Goal: Ask a question

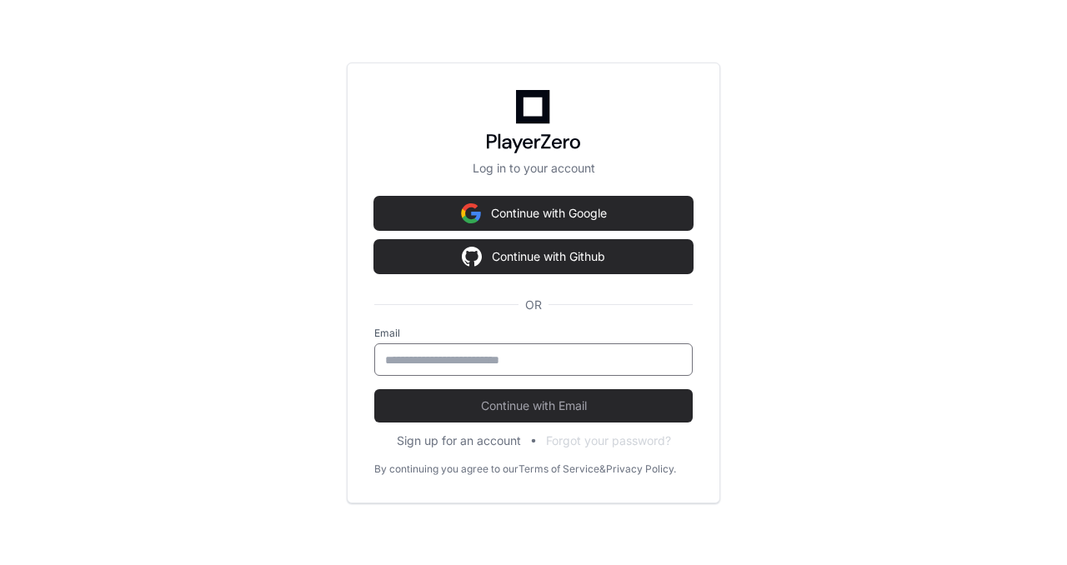
click at [518, 364] on input "email" at bounding box center [533, 360] width 297 height 17
type input "**********"
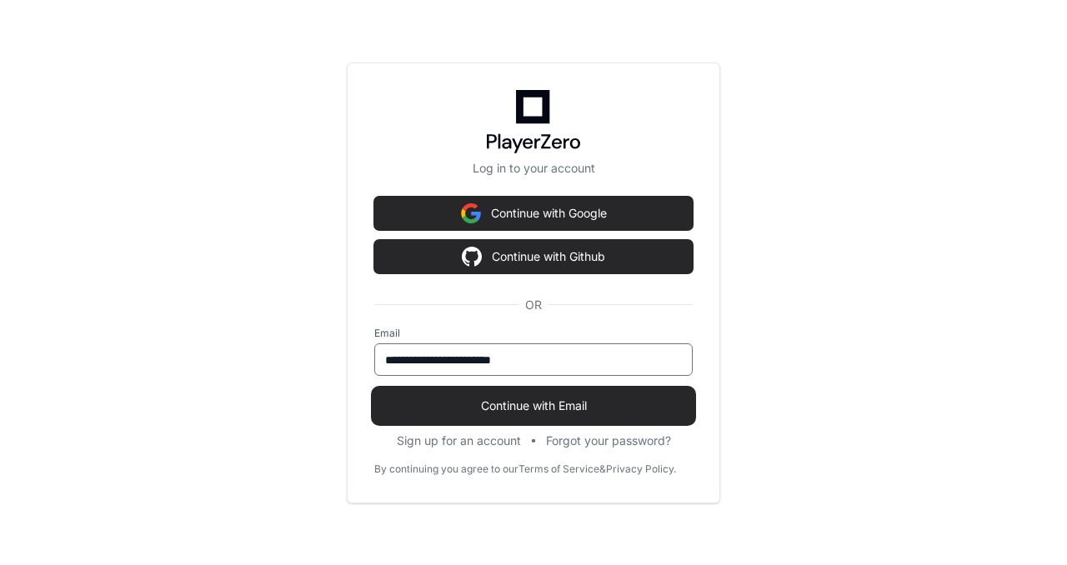
click at [523, 406] on span "Continue with Email" at bounding box center [533, 406] width 318 height 17
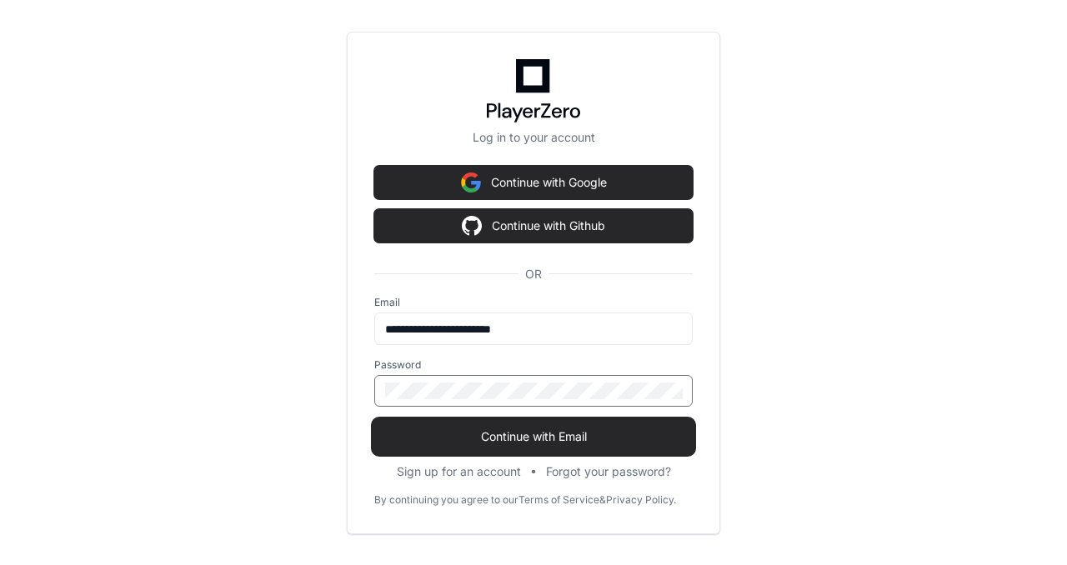
click at [542, 428] on span "Continue with Email" at bounding box center [533, 436] width 318 height 17
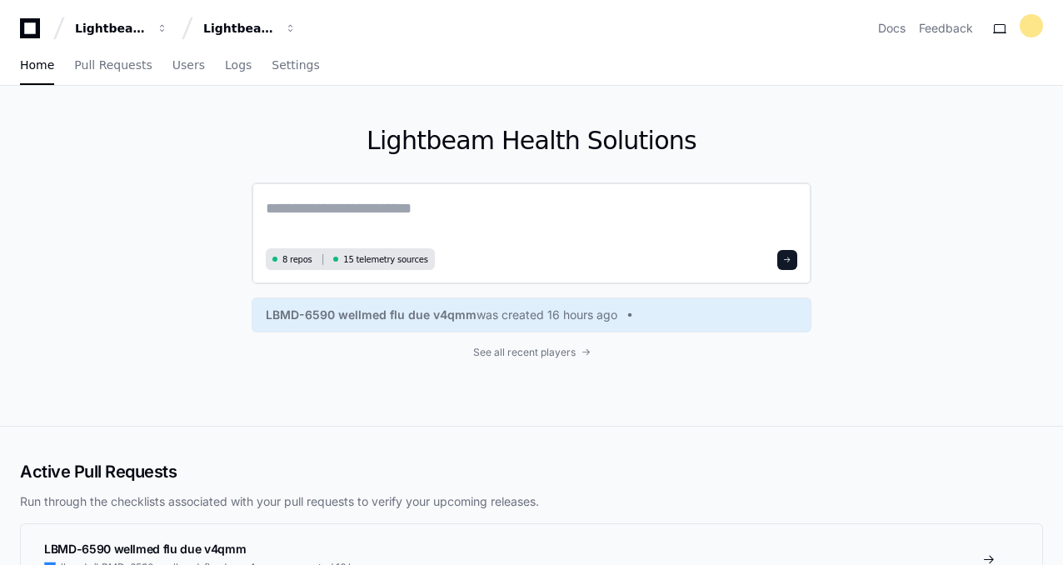
click at [463, 213] on textarea at bounding box center [532, 220] width 532 height 47
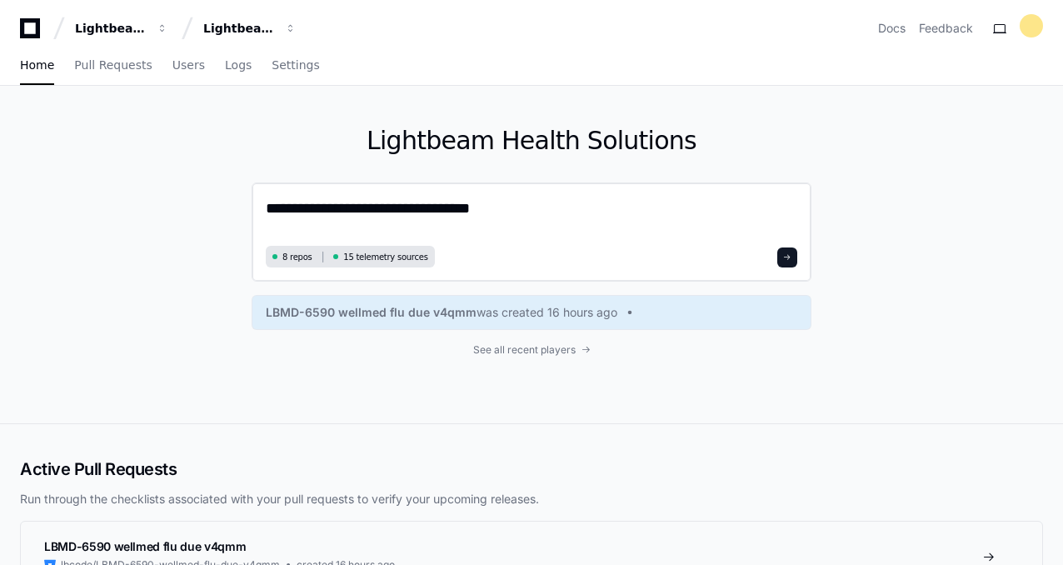
type textarea "**********"
click at [788, 258] on span at bounding box center [787, 257] width 8 height 8
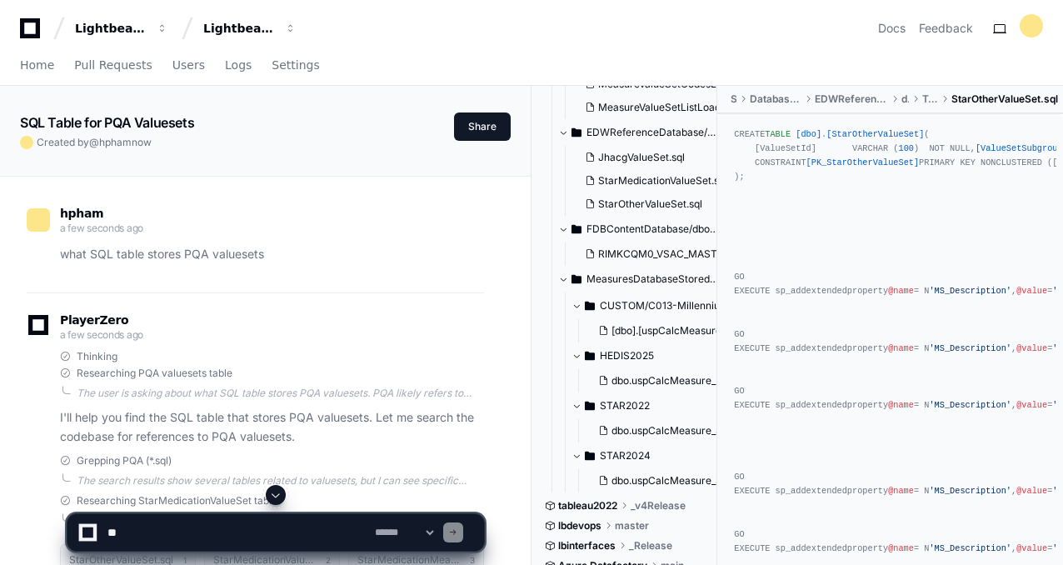
scroll to position [153, 0]
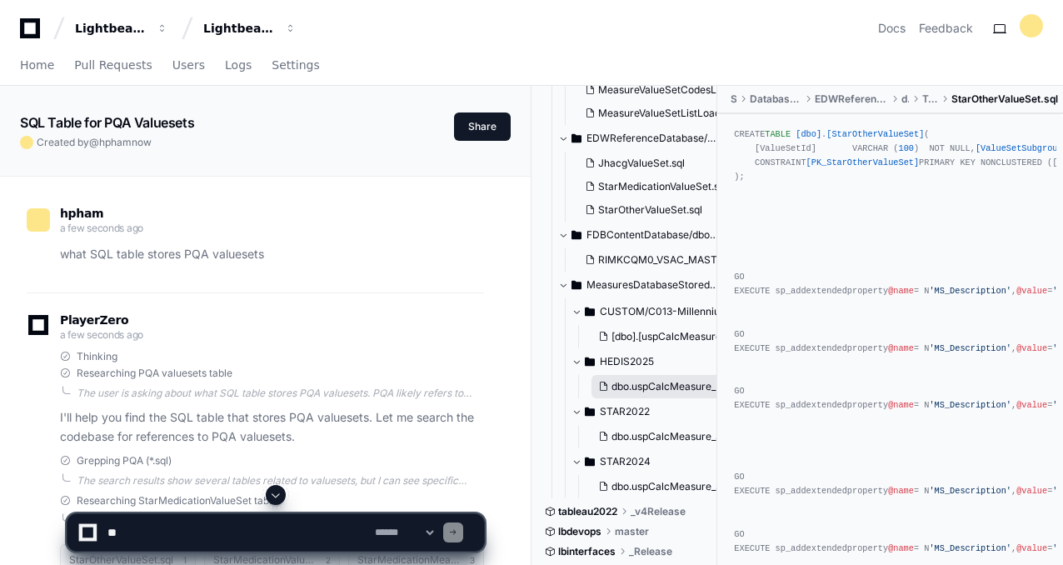
click at [681, 386] on span "dbo.uspCalcMeasure_HEDIS_2025@UOP_Pharm.sql" at bounding box center [735, 386] width 246 height 13
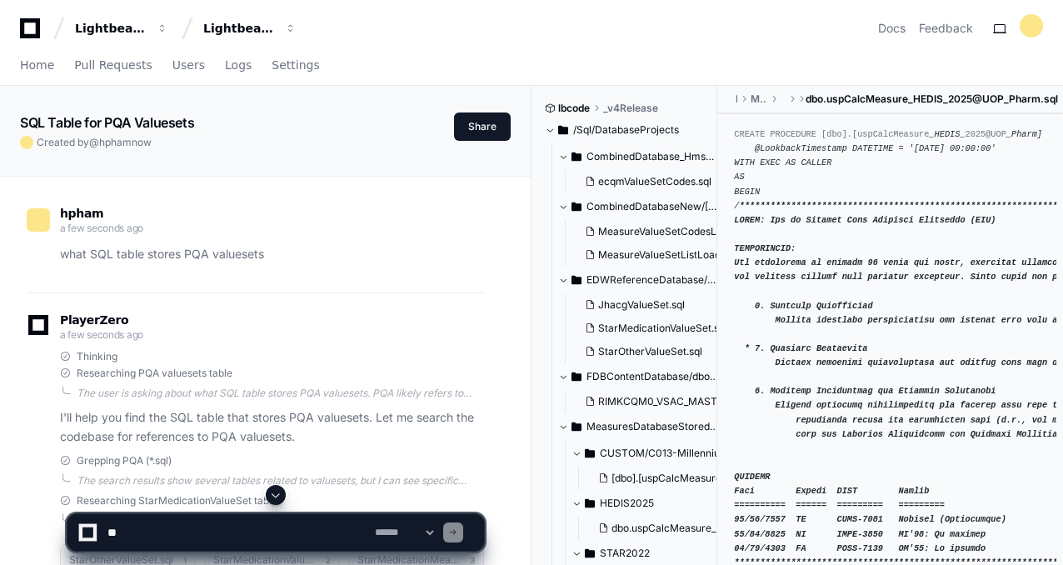
scroll to position [10, 0]
click at [273, 495] on span at bounding box center [275, 494] width 13 height 13
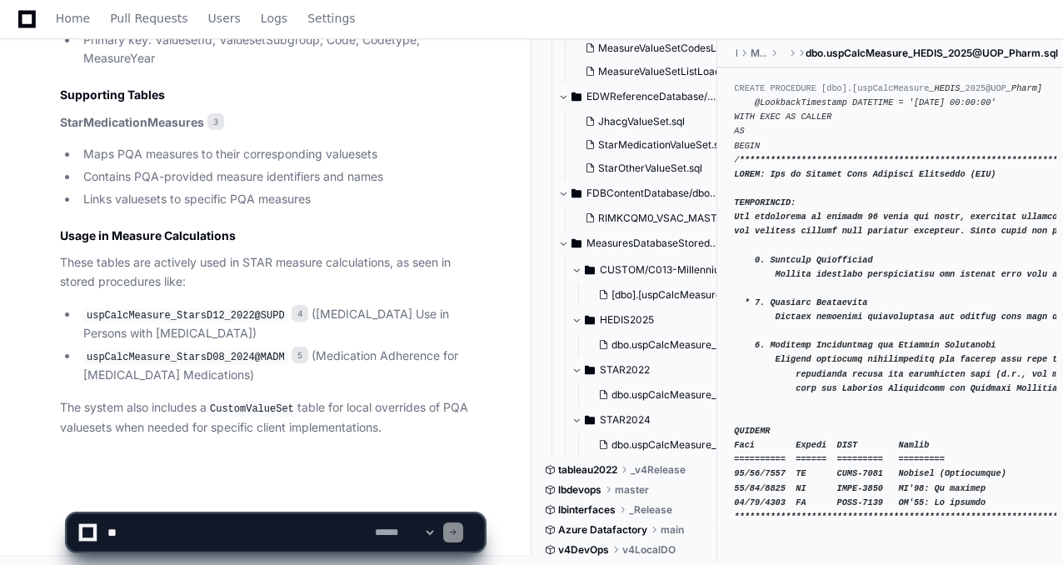
scroll to position [152, 0]
